Goal: Find specific page/section: Find specific page/section

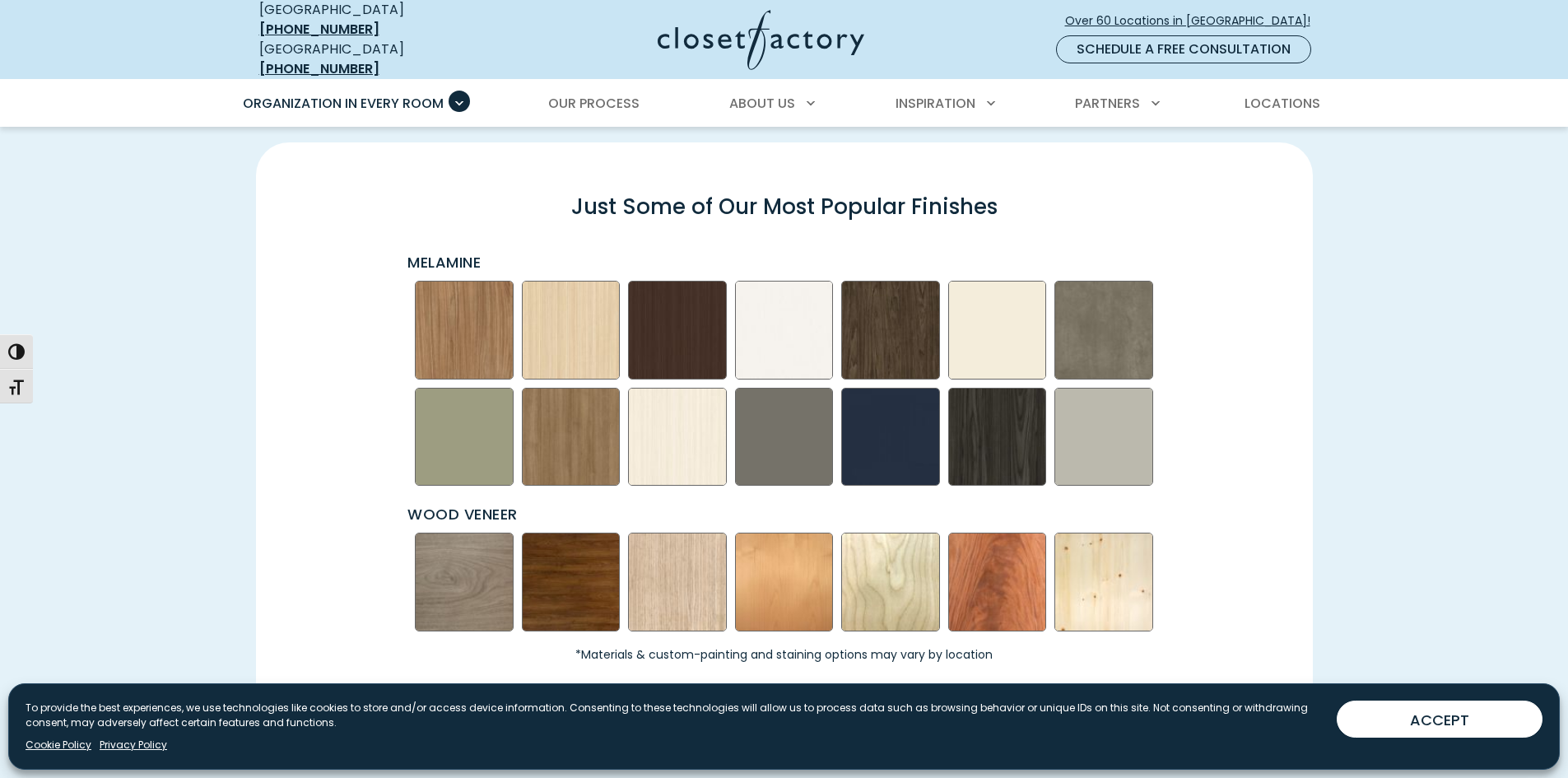
scroll to position [2551, 0]
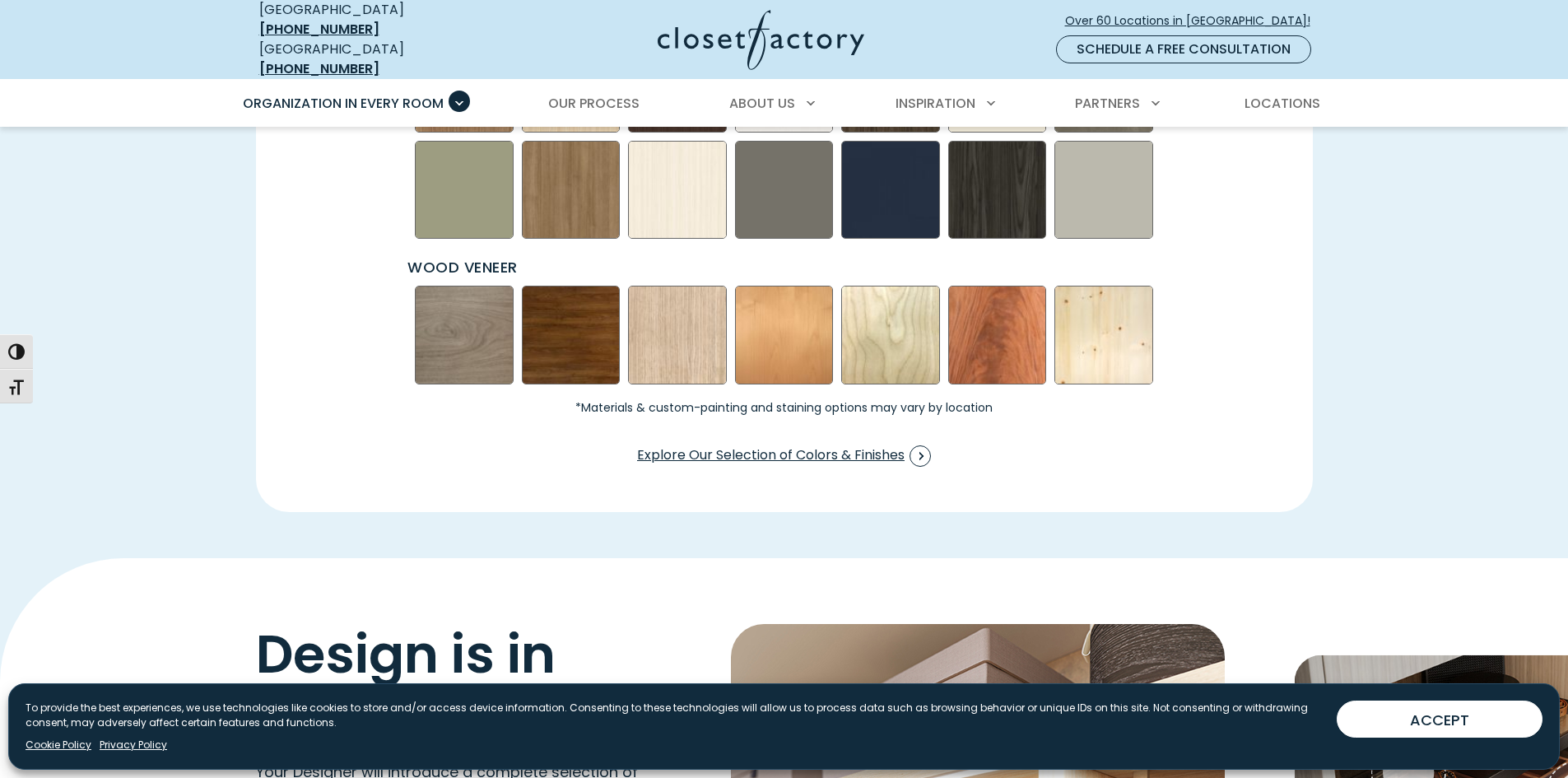
click at [1006, 313] on img "Swatch Grid" at bounding box center [997, 334] width 98 height 98
click at [926, 446] on span "Swatch Grid" at bounding box center [927, 456] width 22 height 21
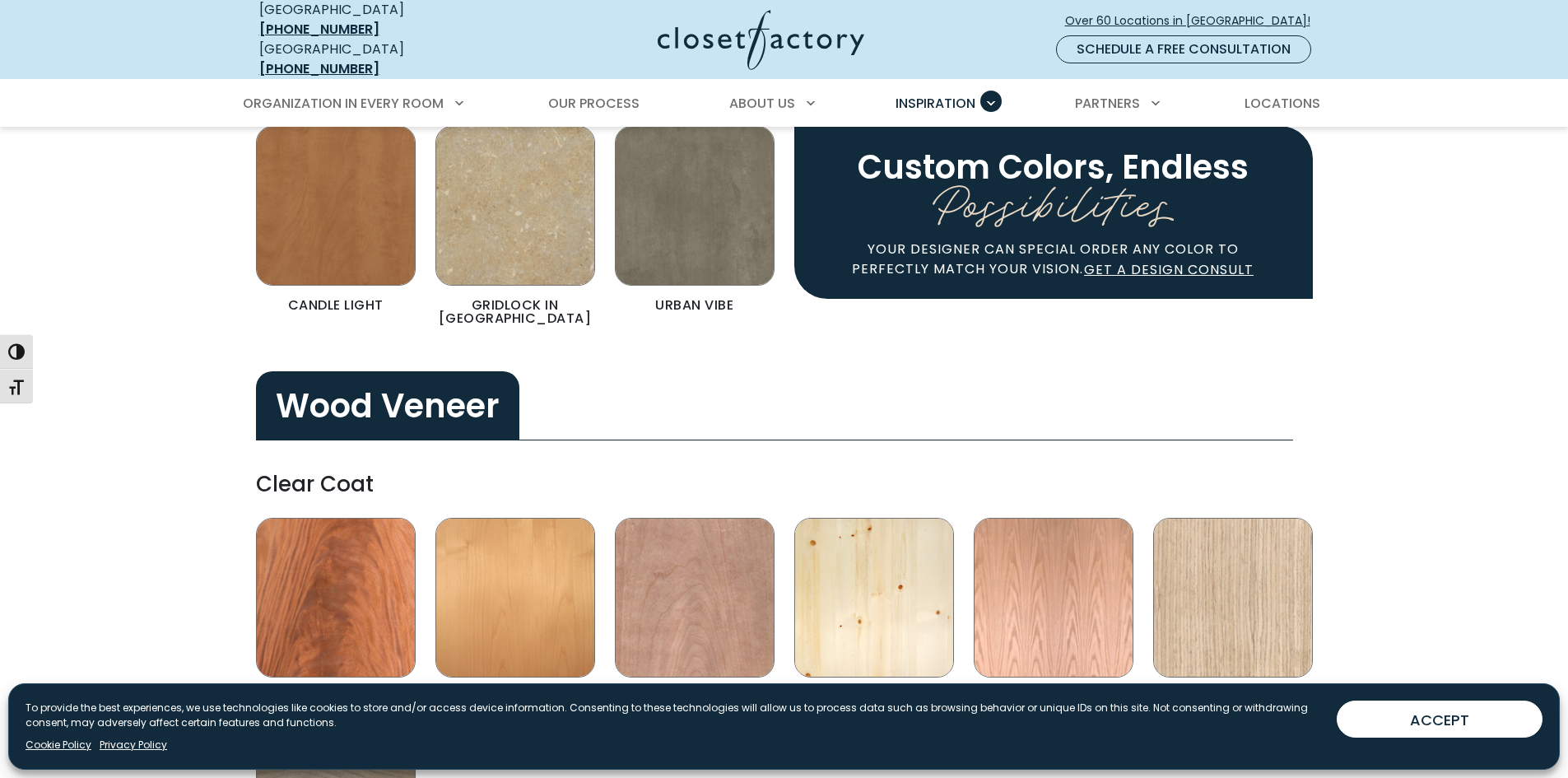
scroll to position [3045, 0]
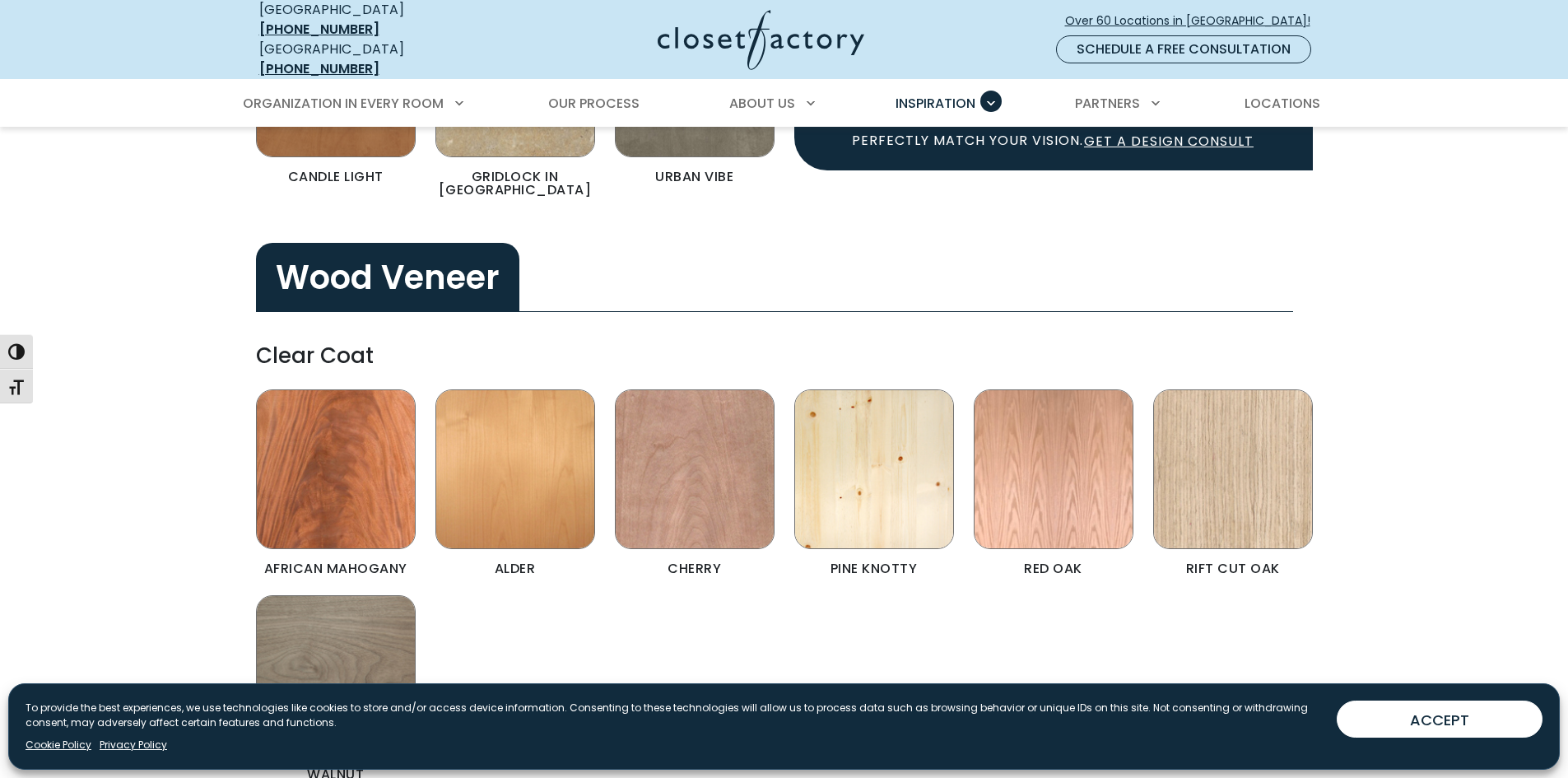
click at [353, 430] on img "Color & Finishes" at bounding box center [336, 469] width 160 height 160
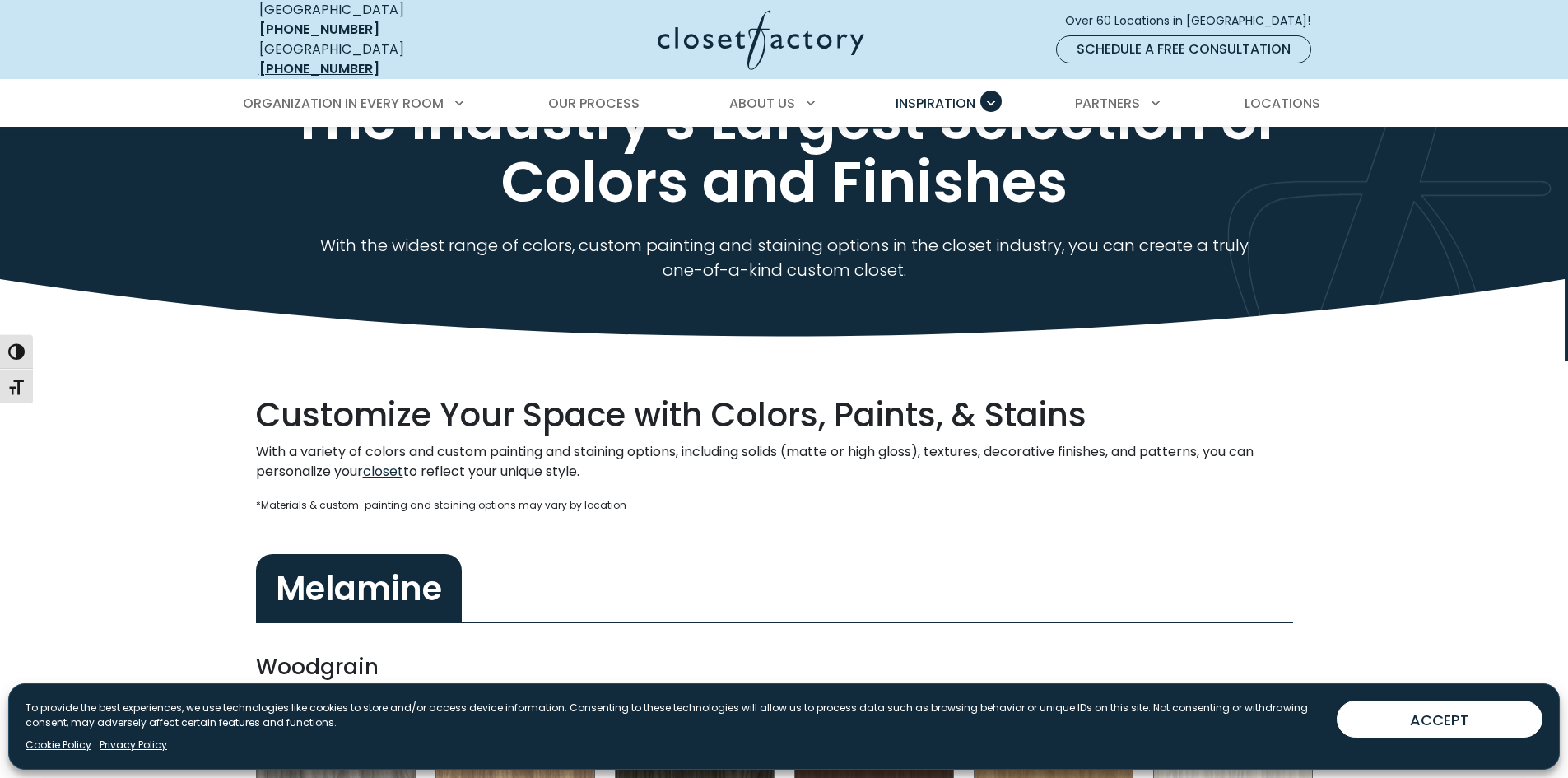
scroll to position [0, 0]
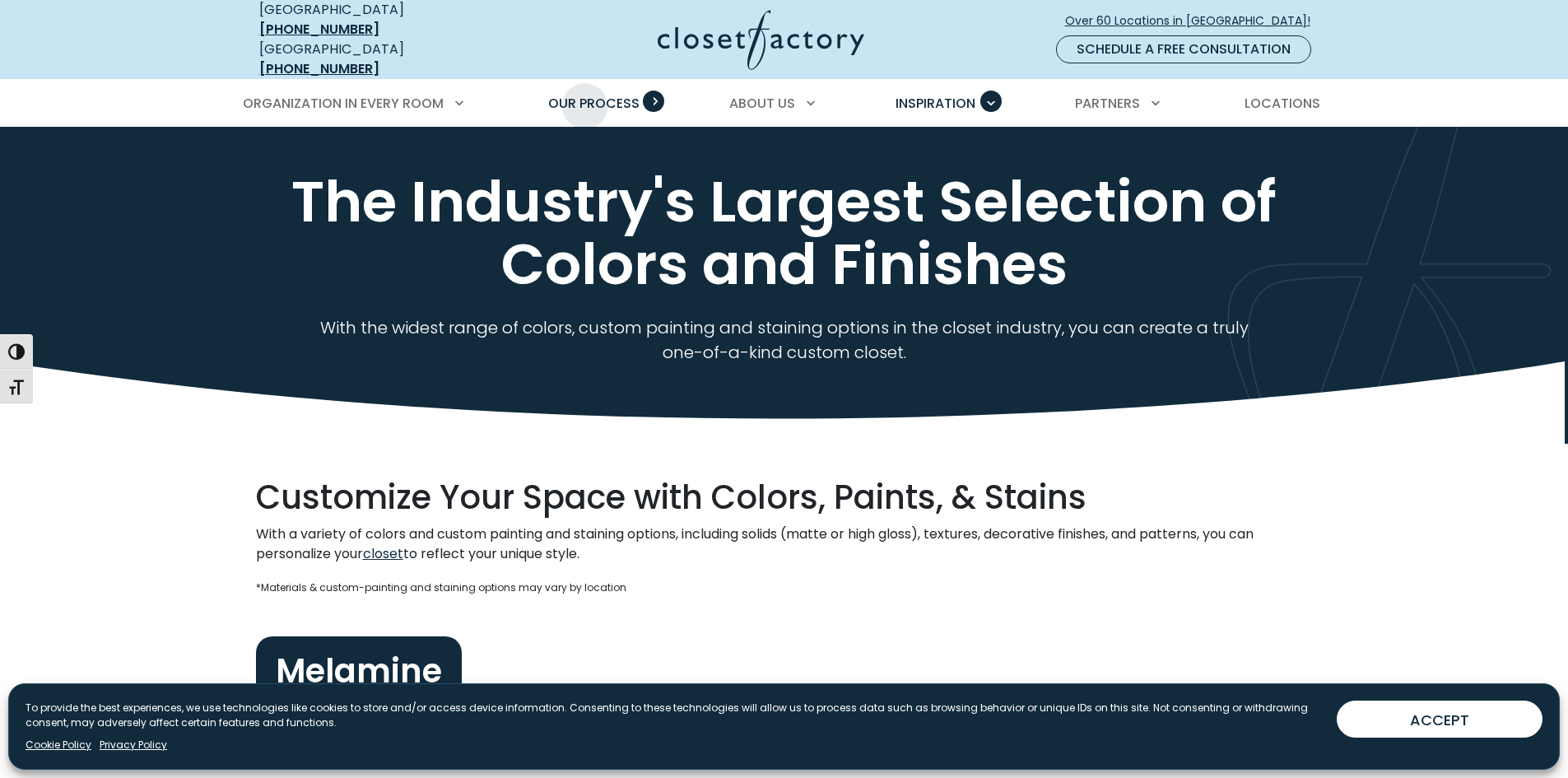
click at [590, 93] on span "Our Process" at bounding box center [594, 103] width 91 height 19
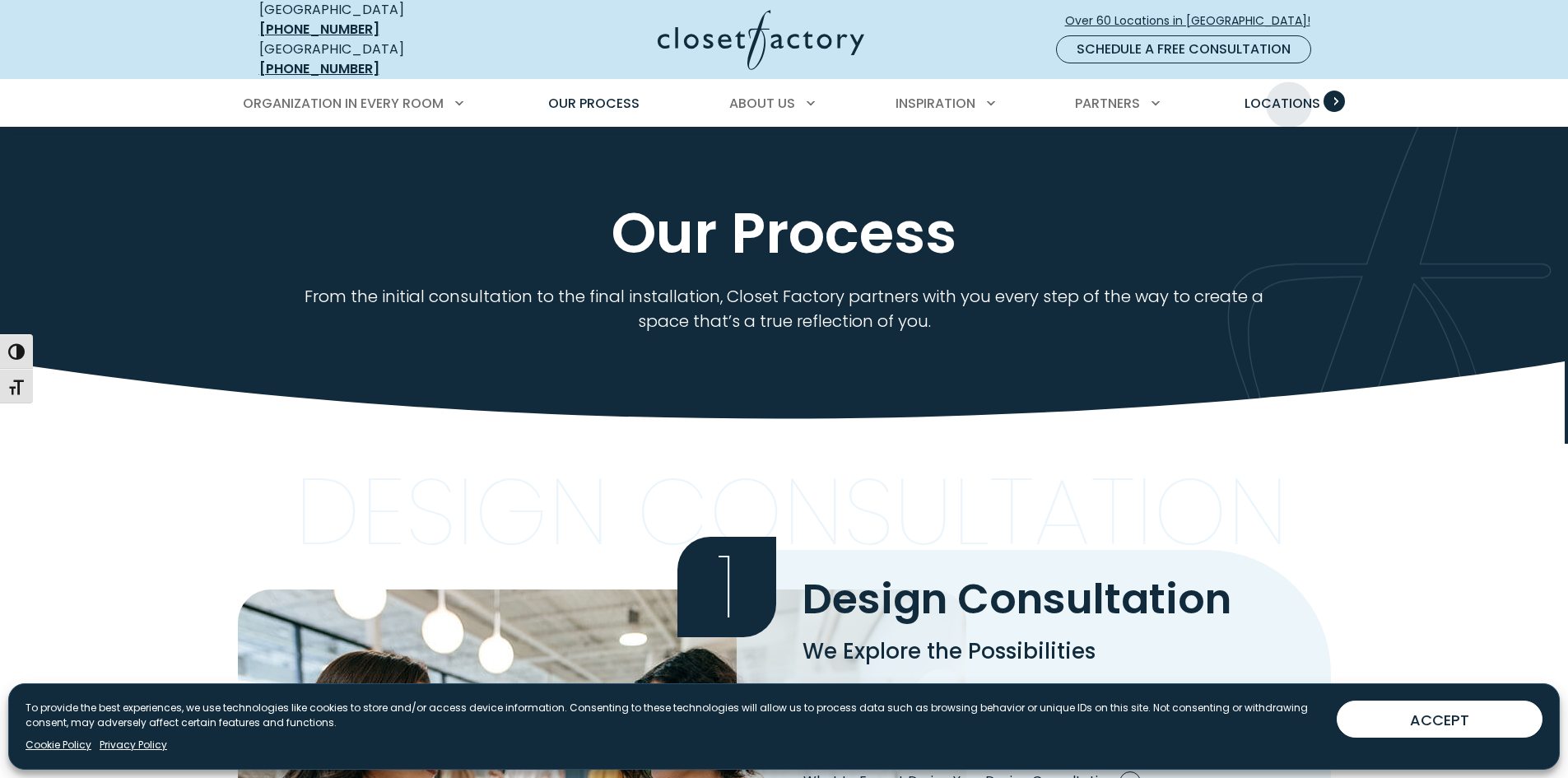
click at [1289, 93] on span "Locations" at bounding box center [1283, 103] width 76 height 19
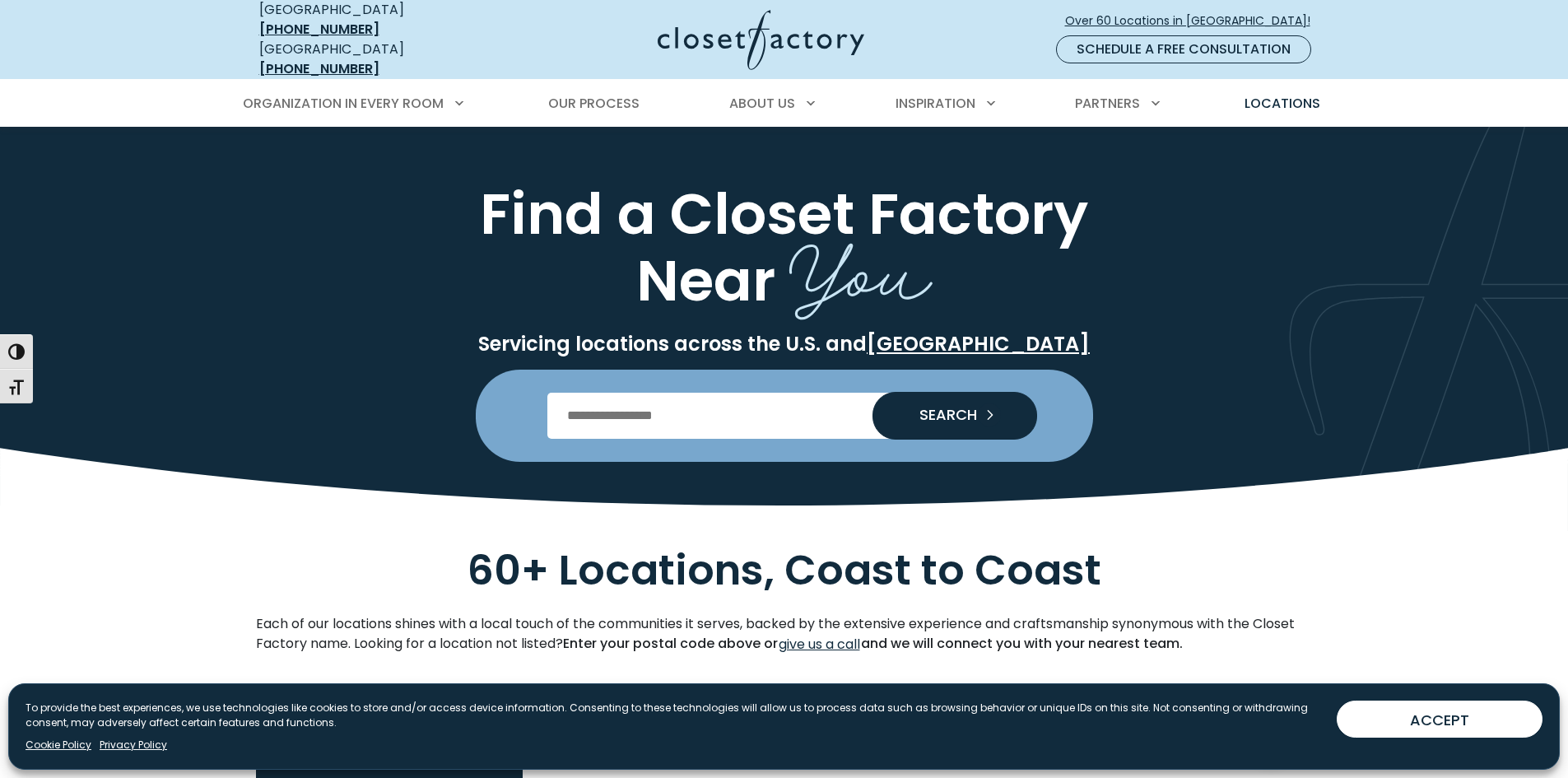
click at [749, 402] on input "Enter Postal Code" at bounding box center [784, 416] width 473 height 46
type input "*****"
click at [927, 408] on span "SEARCH" at bounding box center [942, 415] width 71 height 15
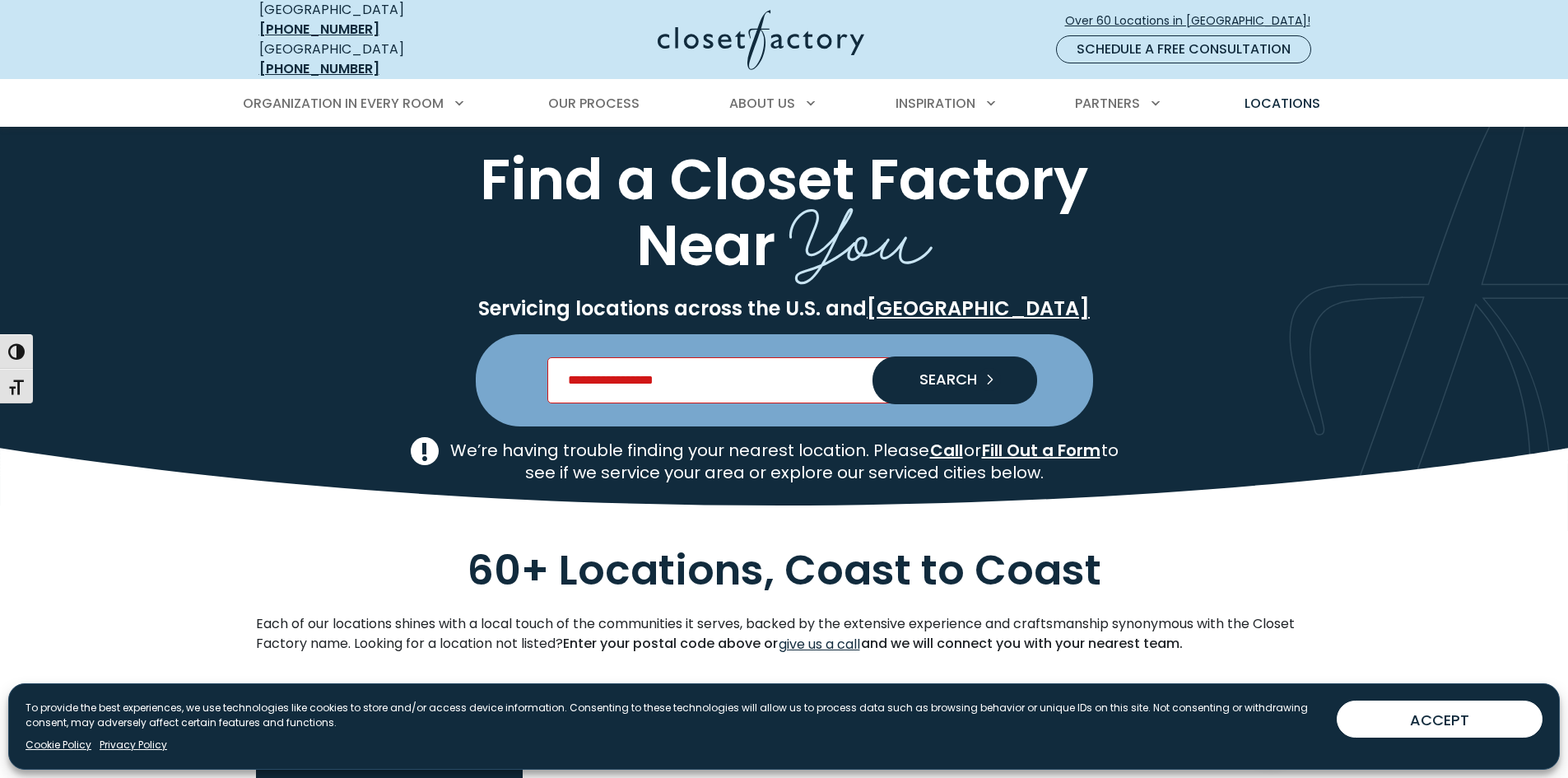
click at [736, 375] on input "Enter Postal Code" at bounding box center [784, 380] width 473 height 46
click at [1086, 513] on use at bounding box center [784, 490] width 1568 height 84
click at [704, 361] on input "Enter Postal Code" at bounding box center [784, 380] width 473 height 46
type input "*****"
click at [978, 369] on button "SEARCH" at bounding box center [954, 380] width 165 height 46
